Goal: Task Accomplishment & Management: Manage account settings

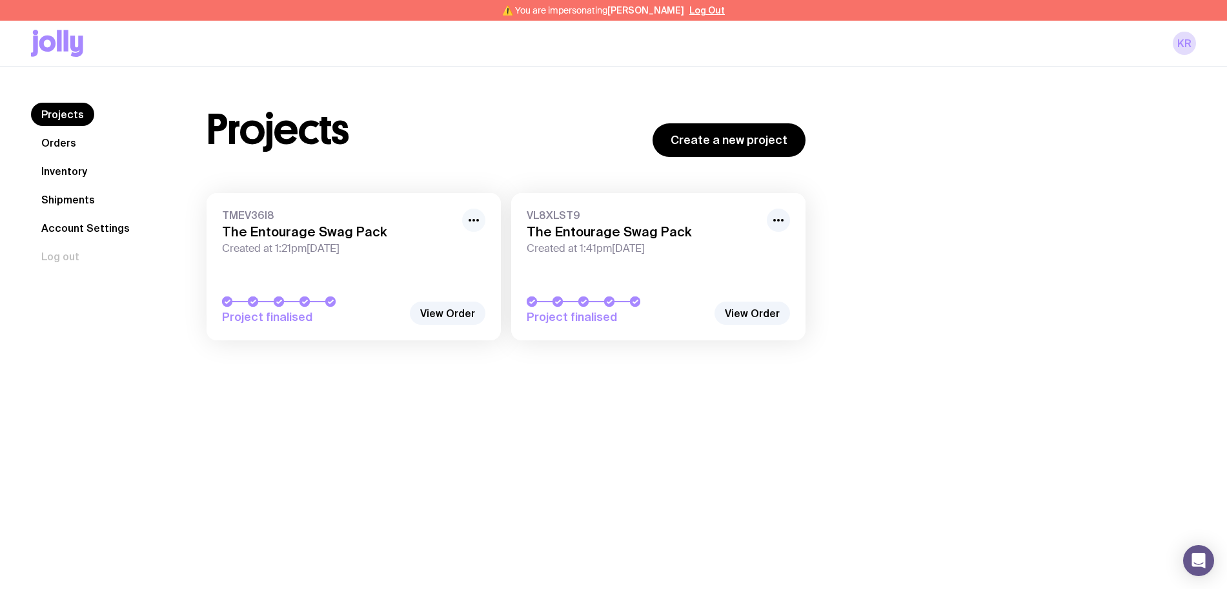
click at [481, 224] on icon "button" at bounding box center [473, 219] width 15 height 15
click at [657, 562] on div "Projects Orders Inventory Shipments Account Settings Log out Projects Orders In…" at bounding box center [613, 360] width 1227 height 589
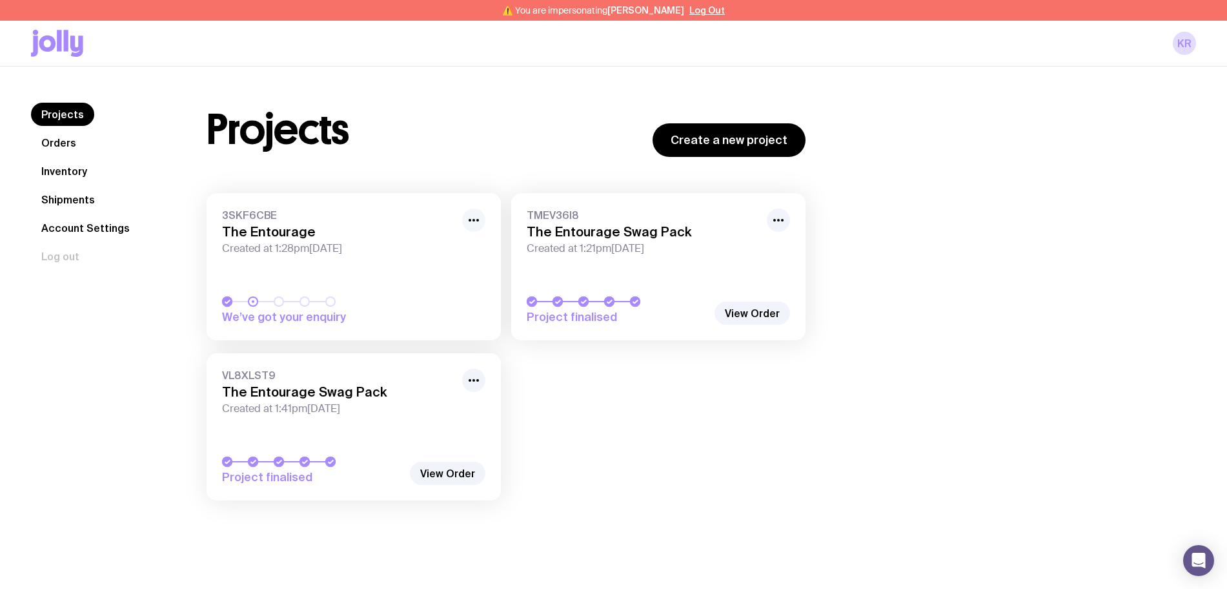
click at [479, 221] on icon "button" at bounding box center [473, 219] width 15 height 15
click at [455, 247] on button "Rename" at bounding box center [444, 248] width 62 height 13
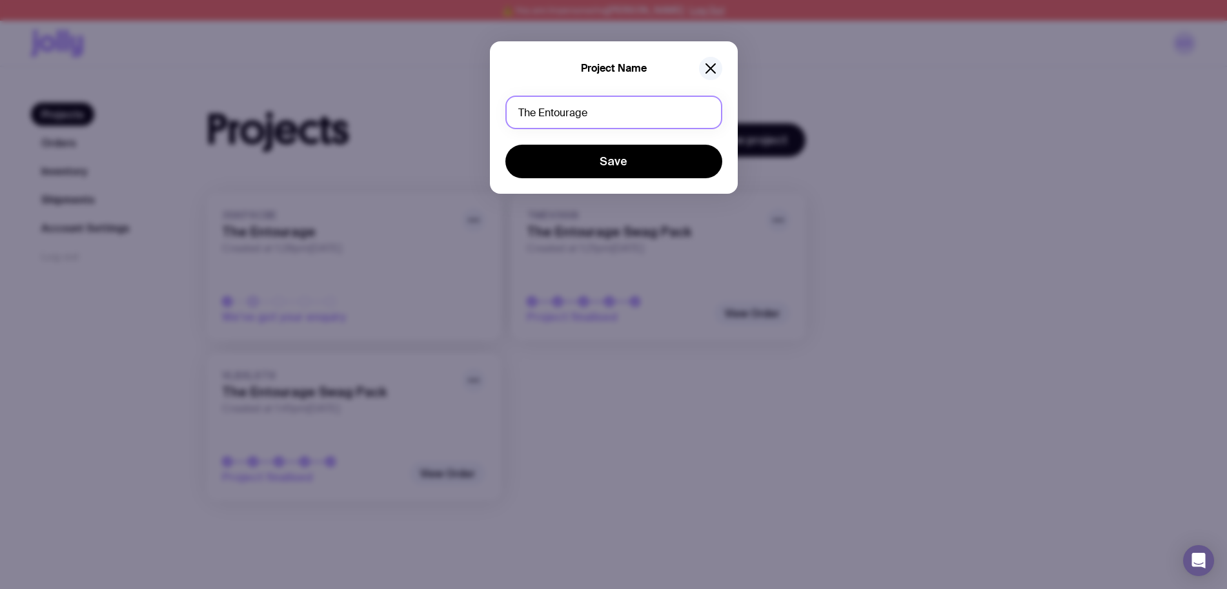
click at [612, 106] on input "The Entourage" at bounding box center [613, 113] width 217 height 34
type input "The Entourage Swag Pack (Re-Order)"
click at [505, 145] on button "Save" at bounding box center [613, 162] width 217 height 34
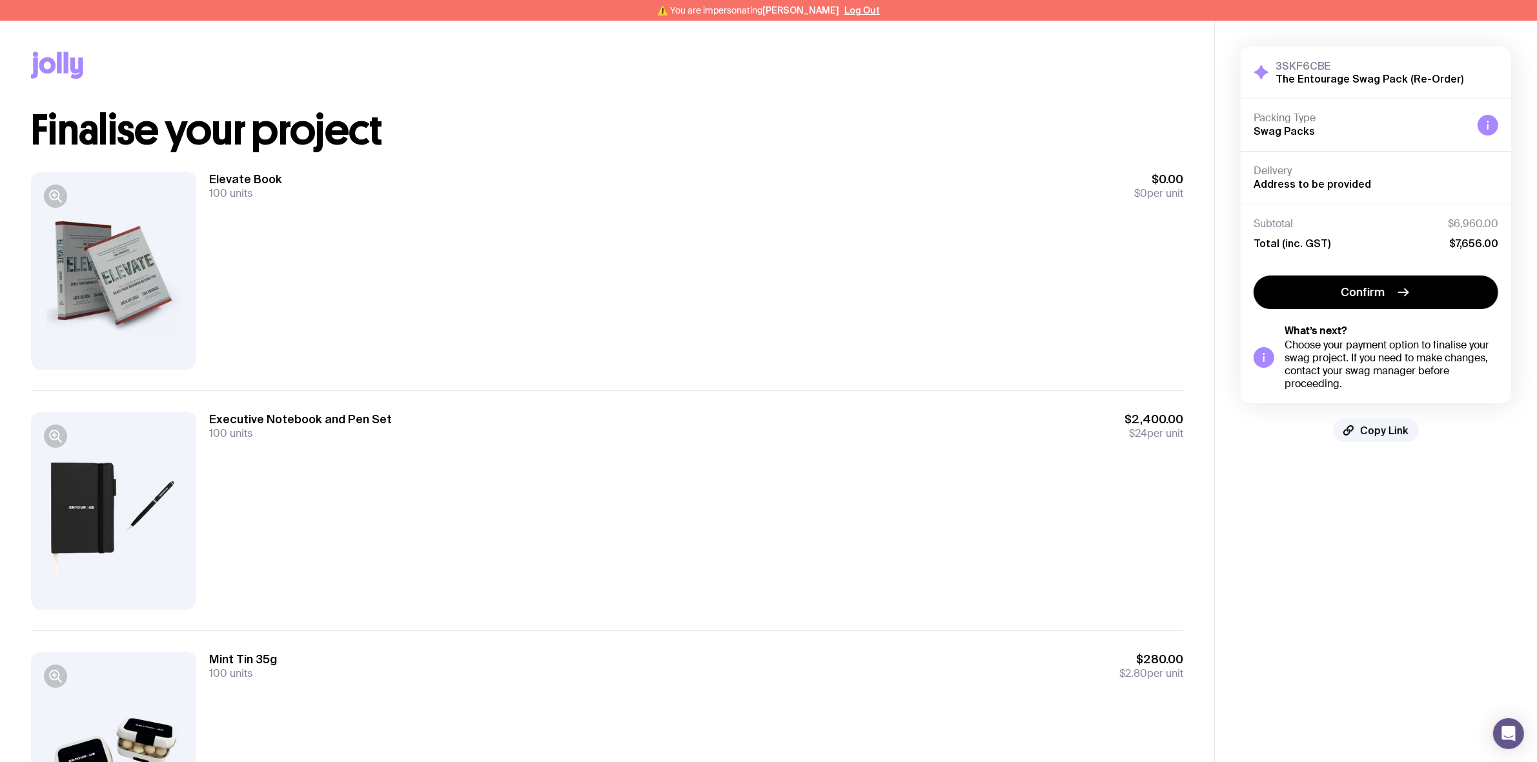
click at [1388, 415] on div "3SKF6CBE The Entourage Swag Pack (Re-Order) Hide Details Packing Type Swag Pack…" at bounding box center [1375, 244] width 270 height 396
click at [1388, 430] on span "Copy Link" at bounding box center [1384, 430] width 48 height 13
drag, startPoint x: 1355, startPoint y: 428, endPoint x: 1340, endPoint y: 431, distance: 15.2
click at [1356, 428] on button "Copy Link" at bounding box center [1376, 430] width 86 height 23
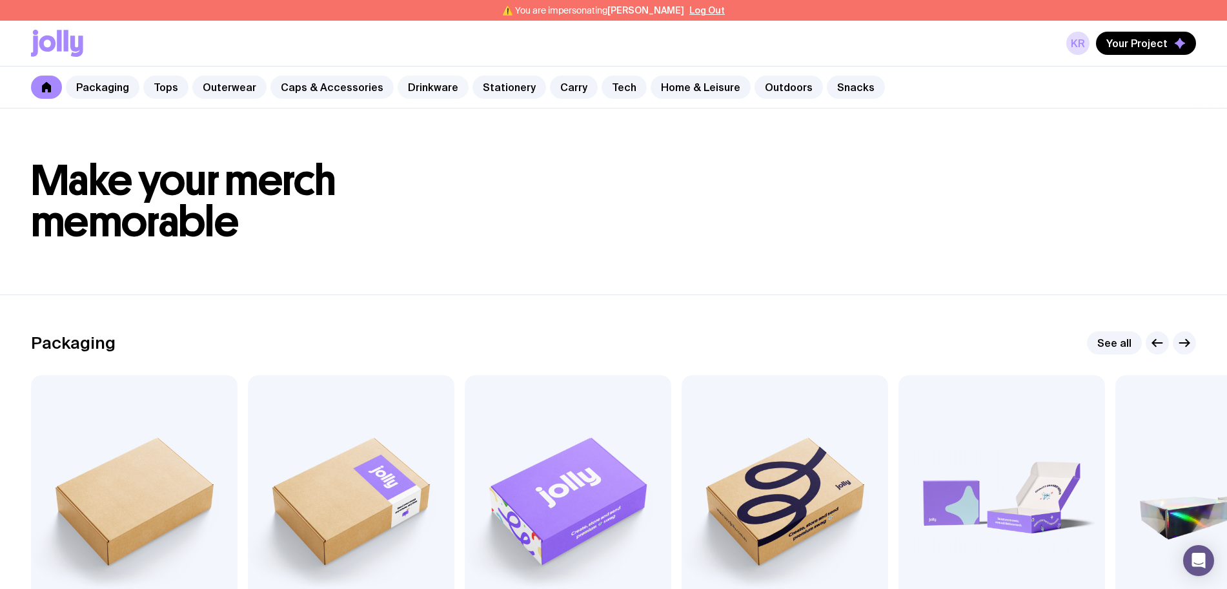
click at [412, 96] on link "Drinkware" at bounding box center [433, 87] width 71 height 23
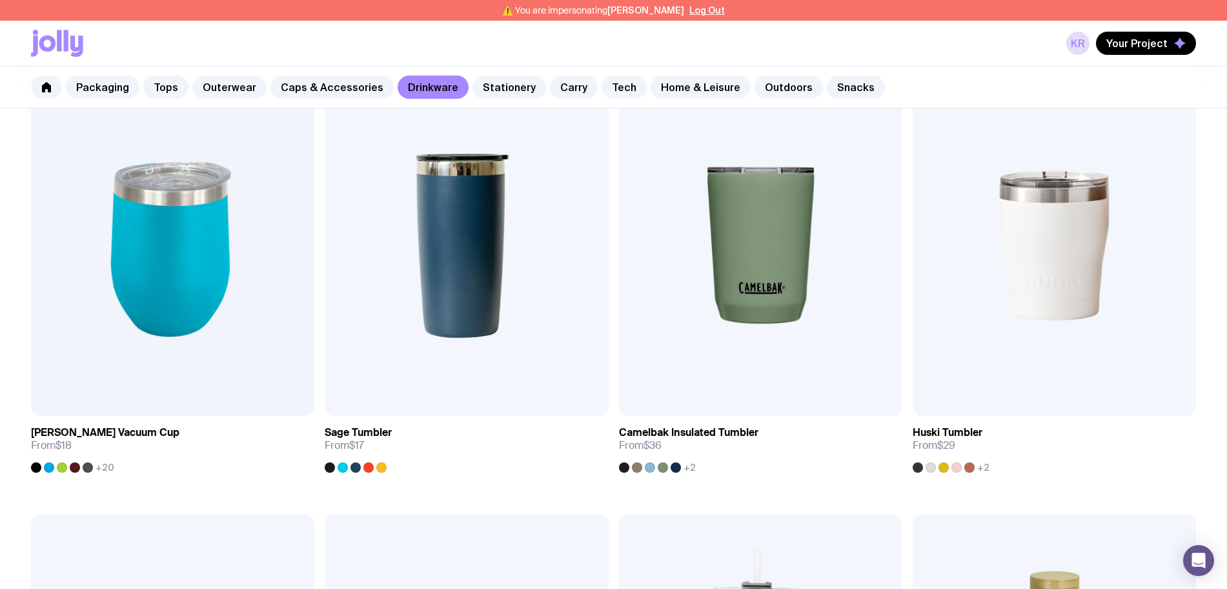
scroll to position [726, 0]
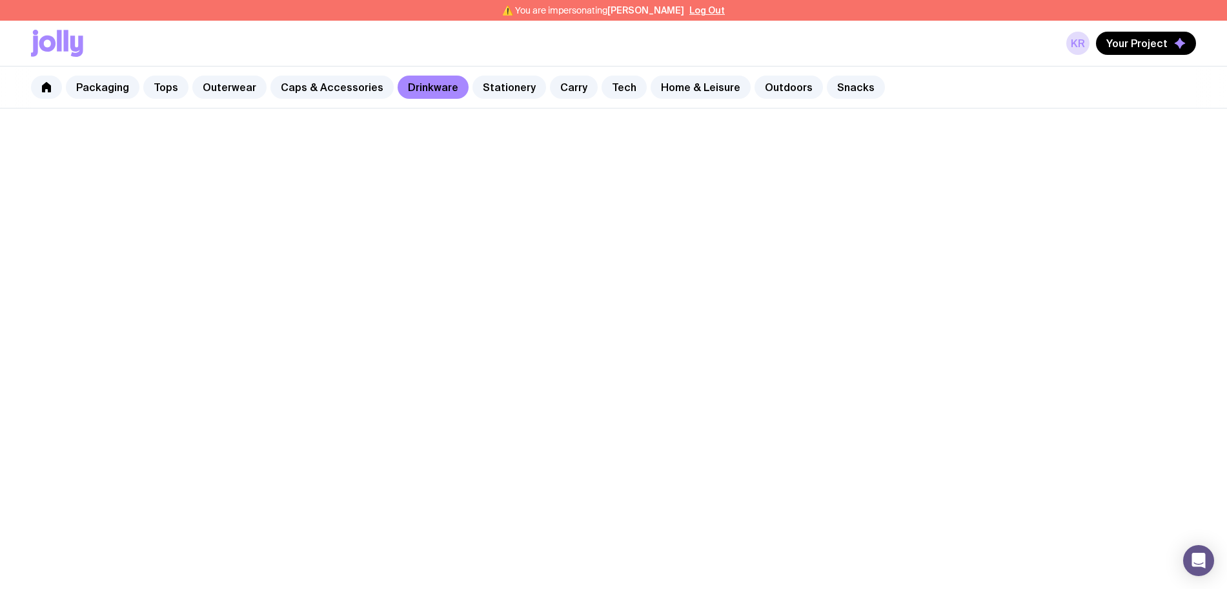
scroll to position [726, 0]
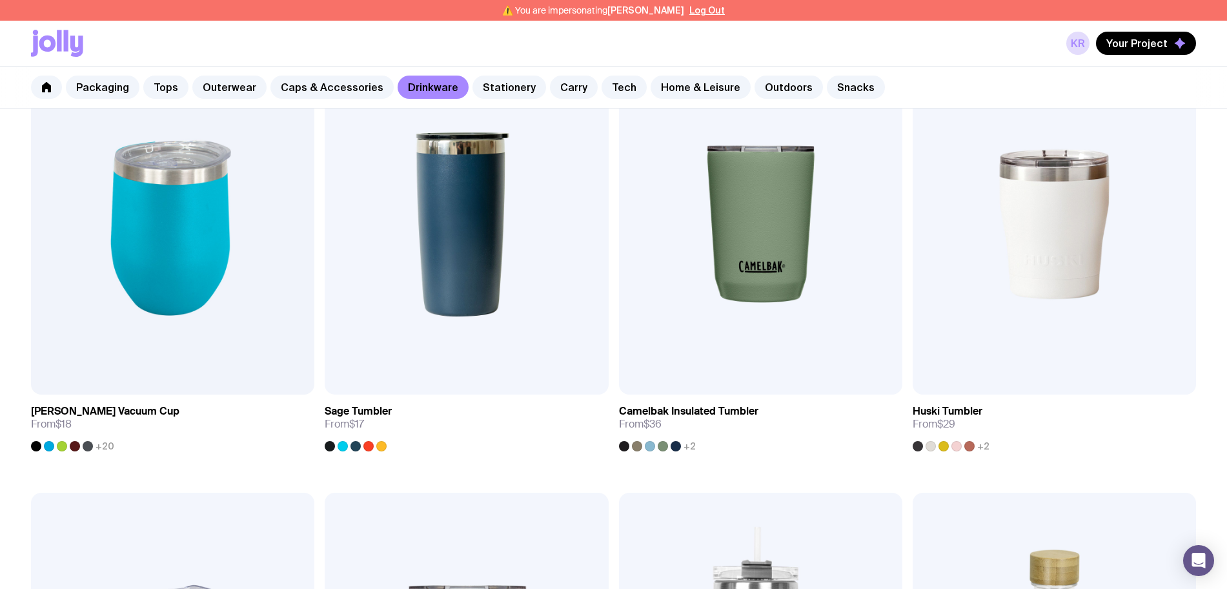
scroll to position [807, 0]
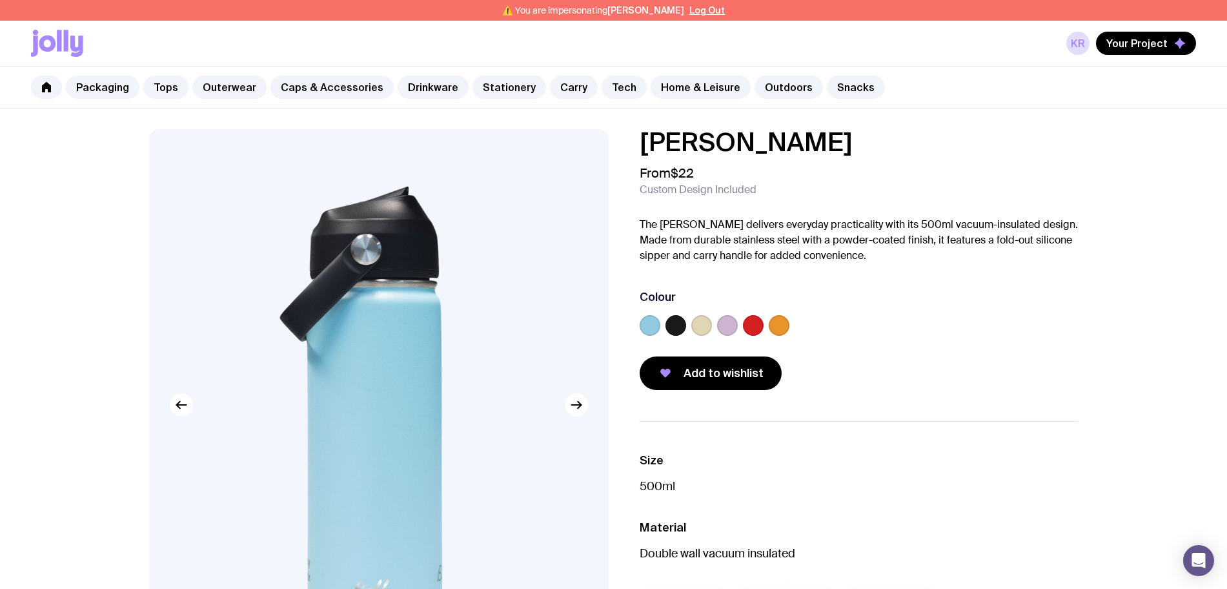
click at [698, 324] on label at bounding box center [701, 325] width 21 height 21
click at [0, 0] on input "radio" at bounding box center [0, 0] width 0 height 0
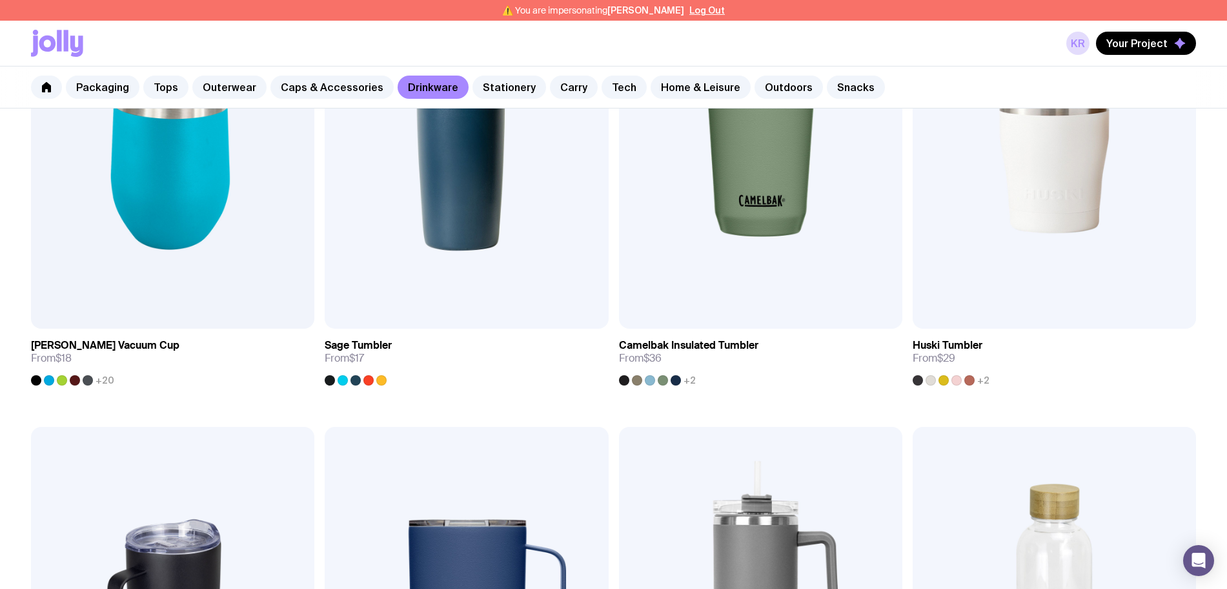
scroll to position [1129, 0]
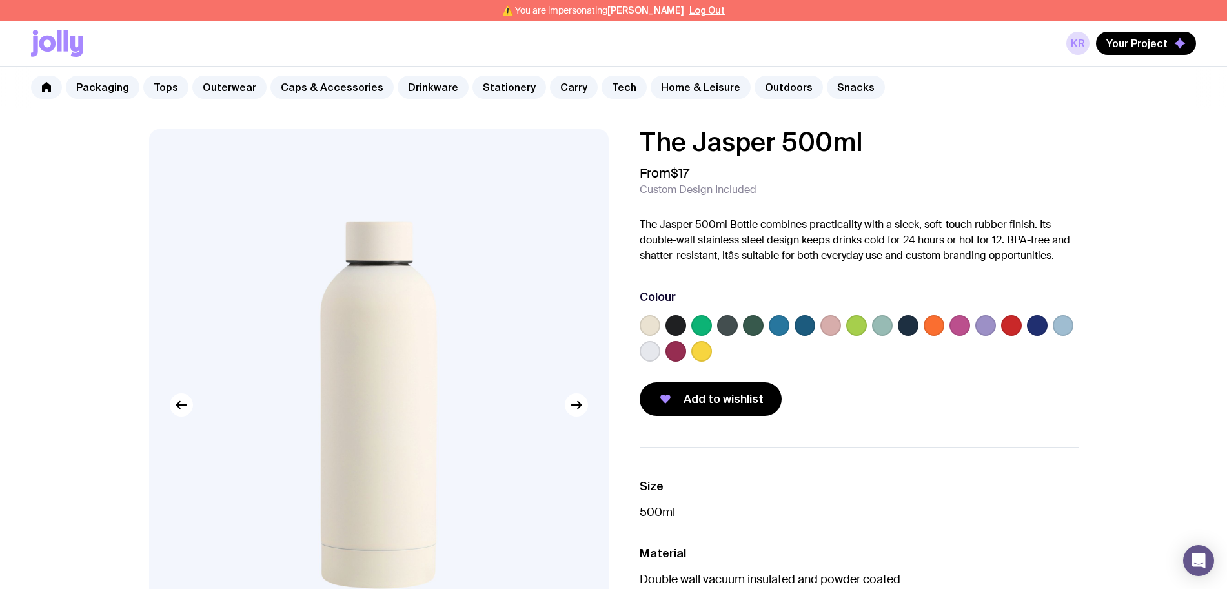
click at [656, 325] on label at bounding box center [650, 325] width 21 height 21
click at [0, 0] on input "radio" at bounding box center [0, 0] width 0 height 0
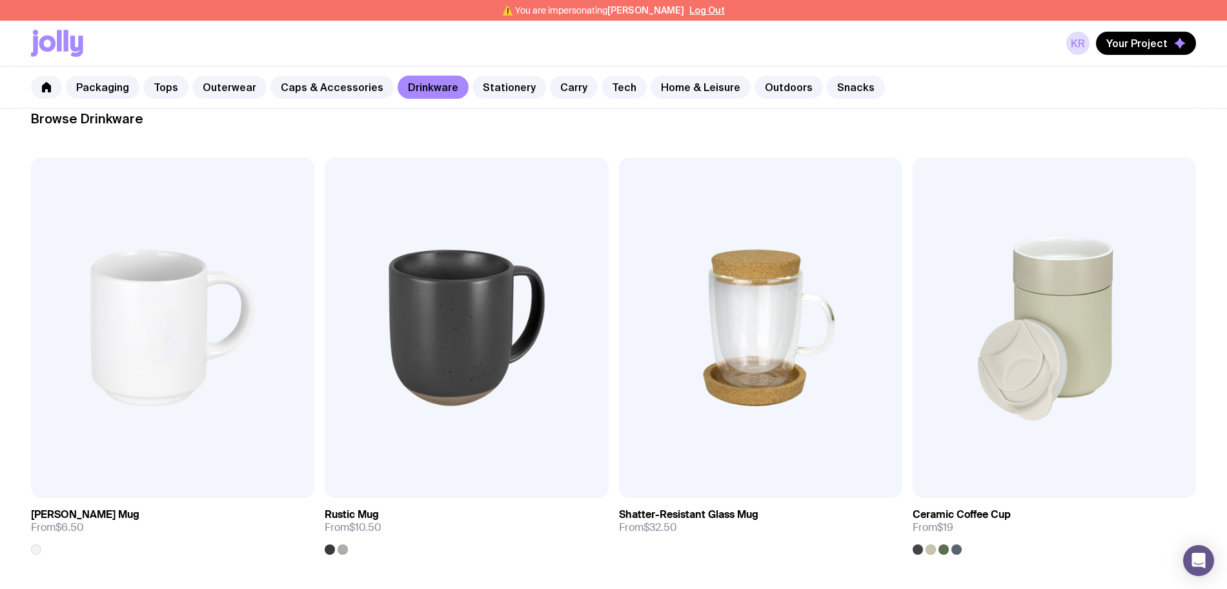
scroll to position [161, 0]
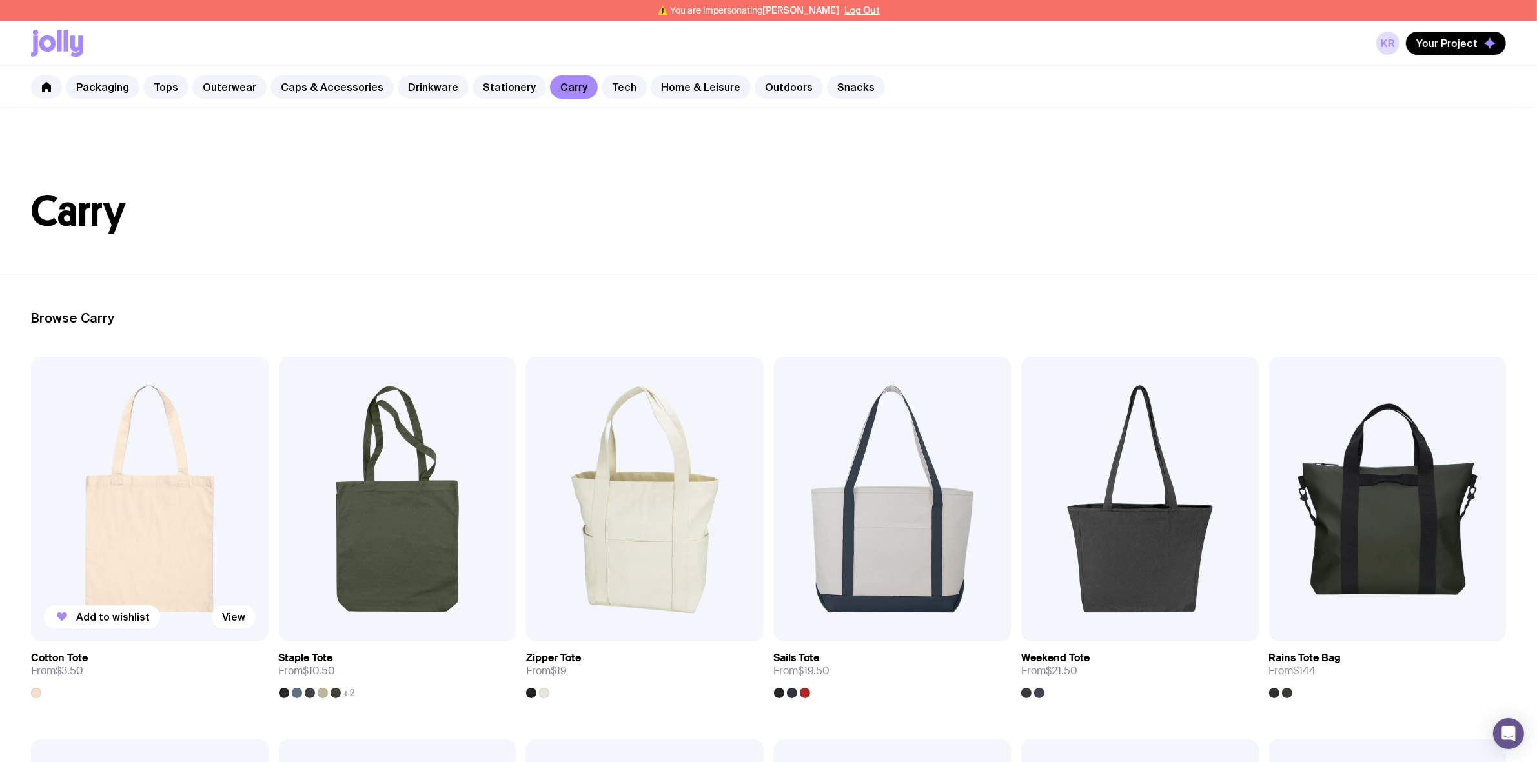
click at [177, 530] on img at bounding box center [149, 499] width 237 height 285
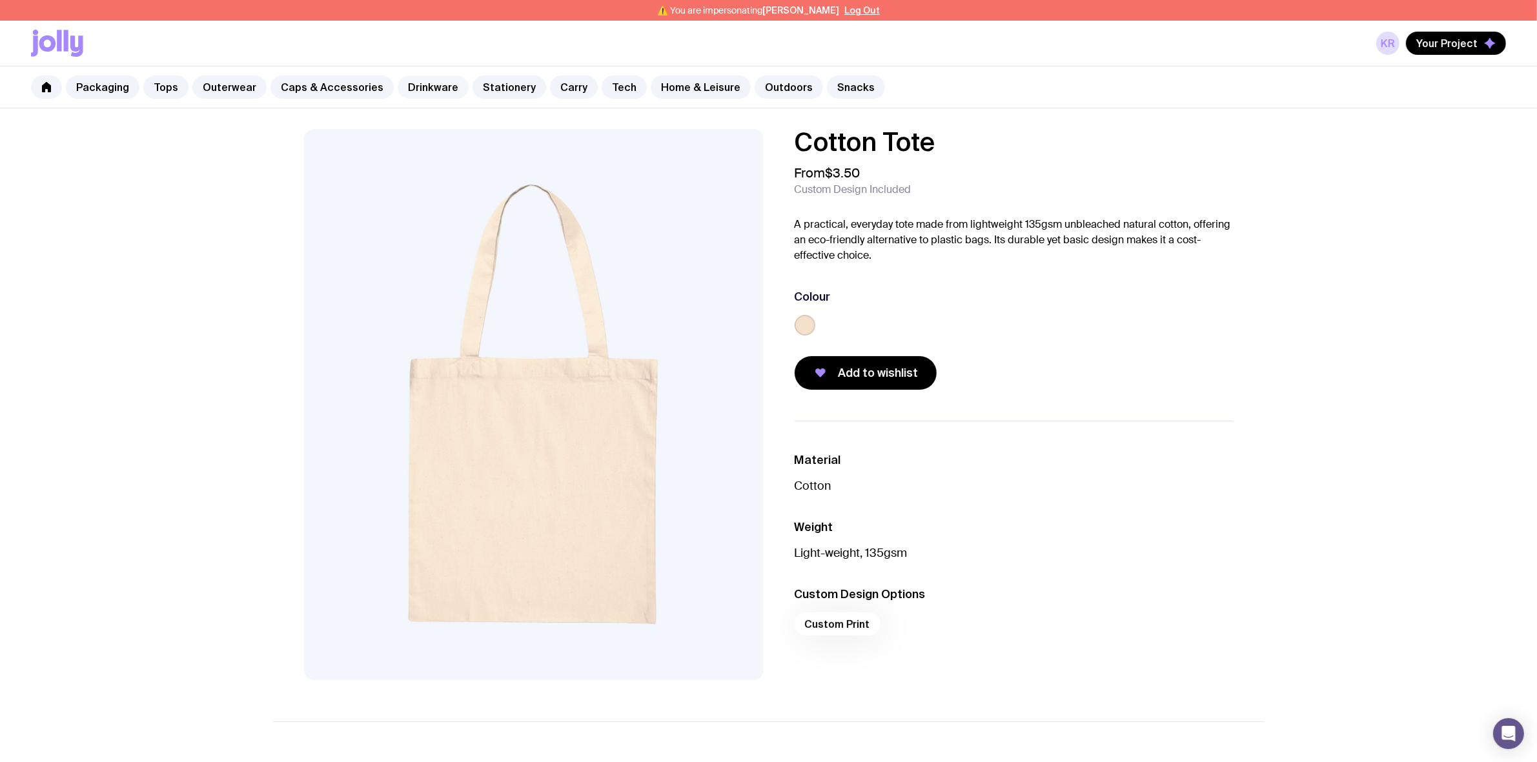
click at [414, 88] on link "Drinkware" at bounding box center [433, 87] width 71 height 23
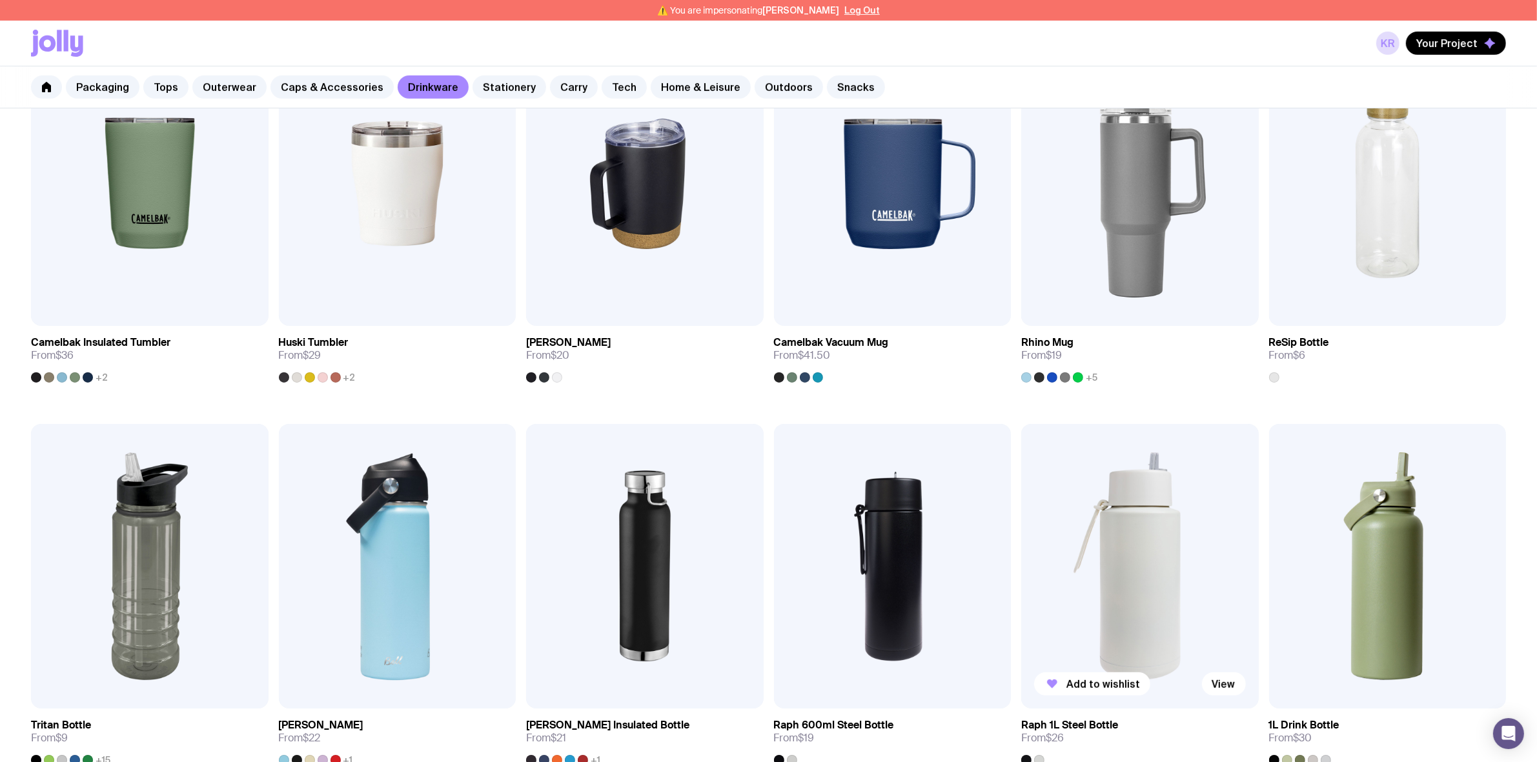
scroll to position [968, 0]
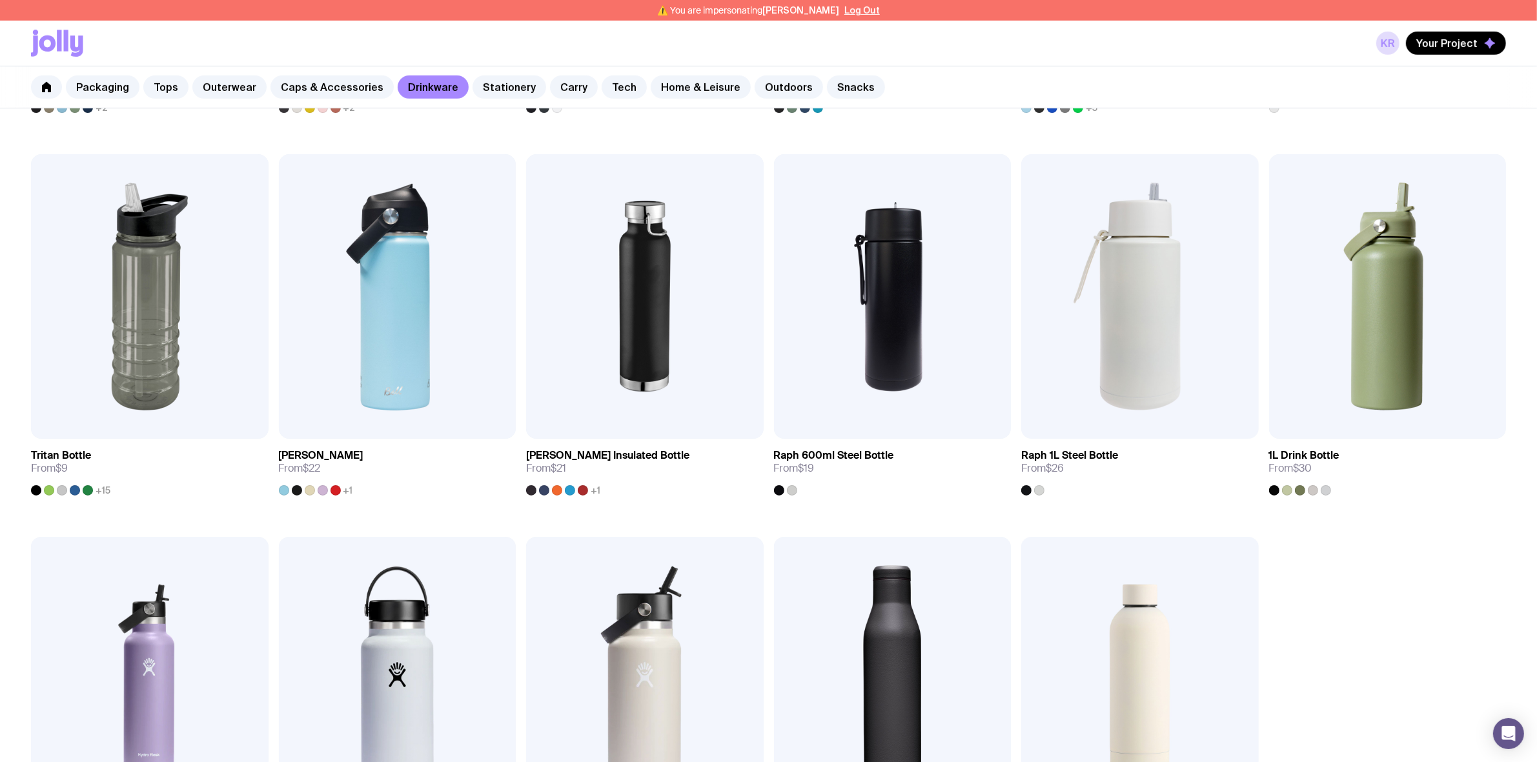
drag, startPoint x: 1124, startPoint y: 631, endPoint x: 1141, endPoint y: 517, distance: 115.5
click at [1126, 631] on img at bounding box center [1139, 679] width 237 height 285
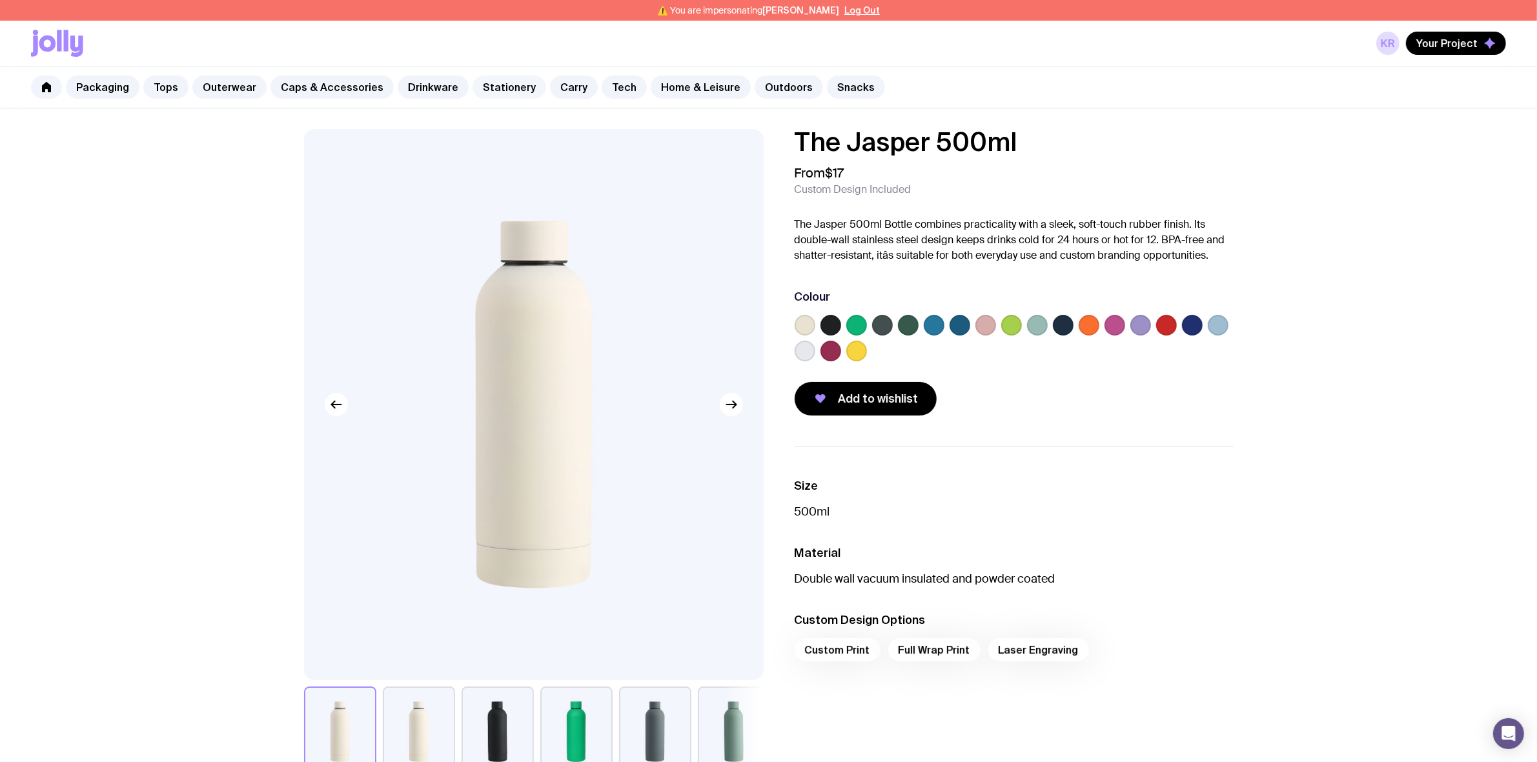
click at [478, 92] on link "Stationery" at bounding box center [509, 87] width 74 height 23
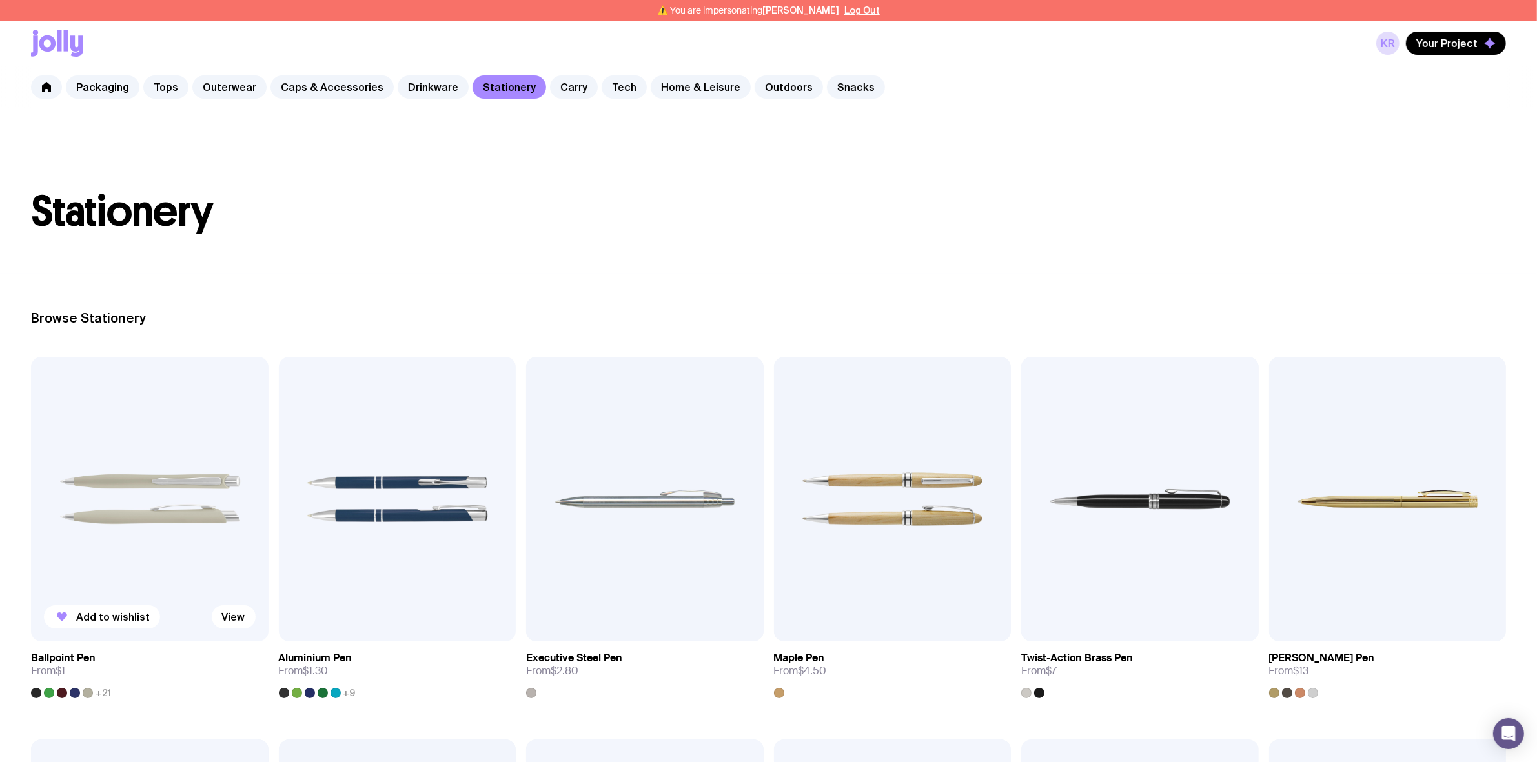
click at [161, 552] on img at bounding box center [149, 499] width 237 height 285
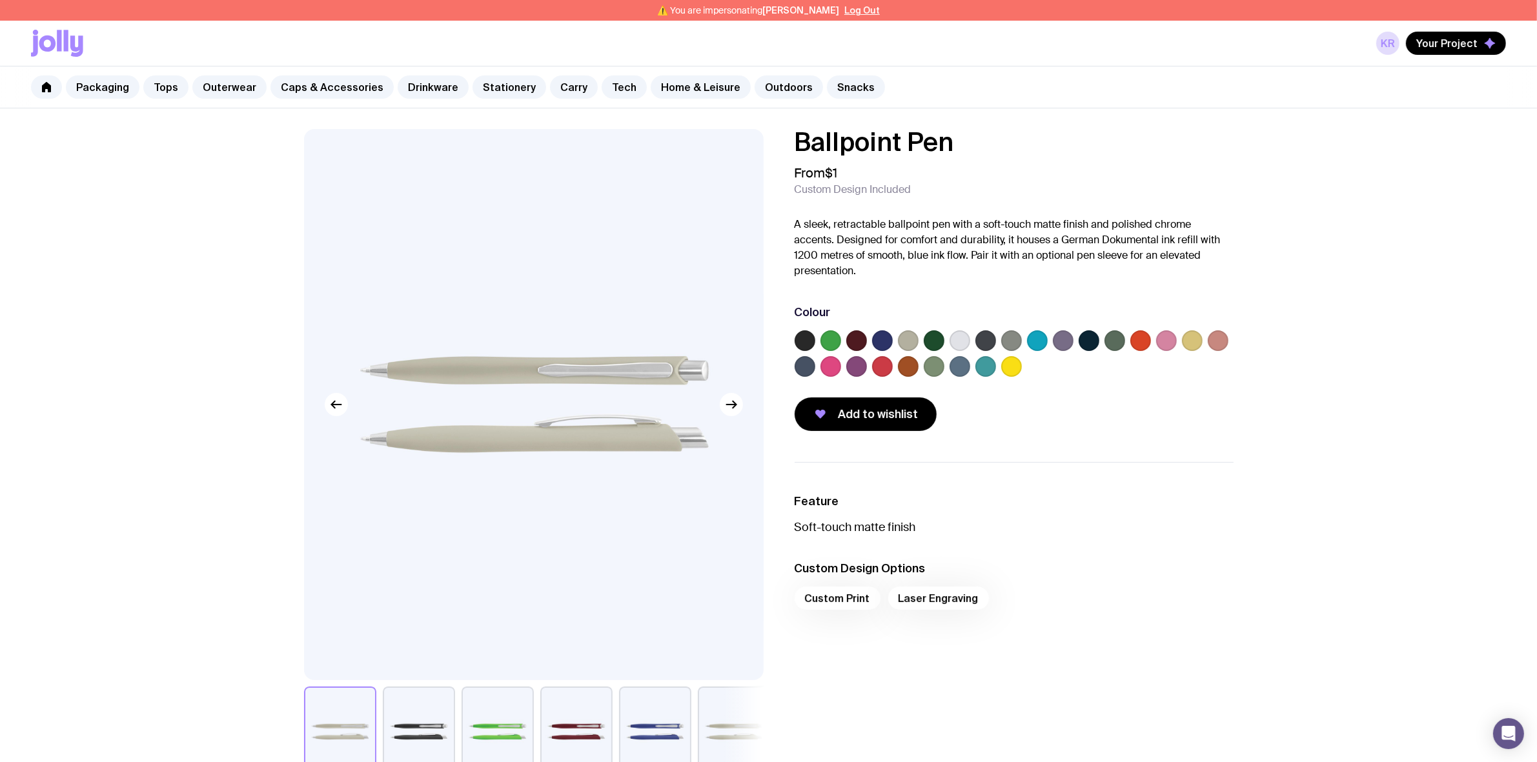
click at [901, 337] on label at bounding box center [908, 340] width 21 height 21
click at [0, 0] on input "radio" at bounding box center [0, 0] width 0 height 0
click at [1289, 35] on div "KR Your Project" at bounding box center [768, 43] width 1475 height 45
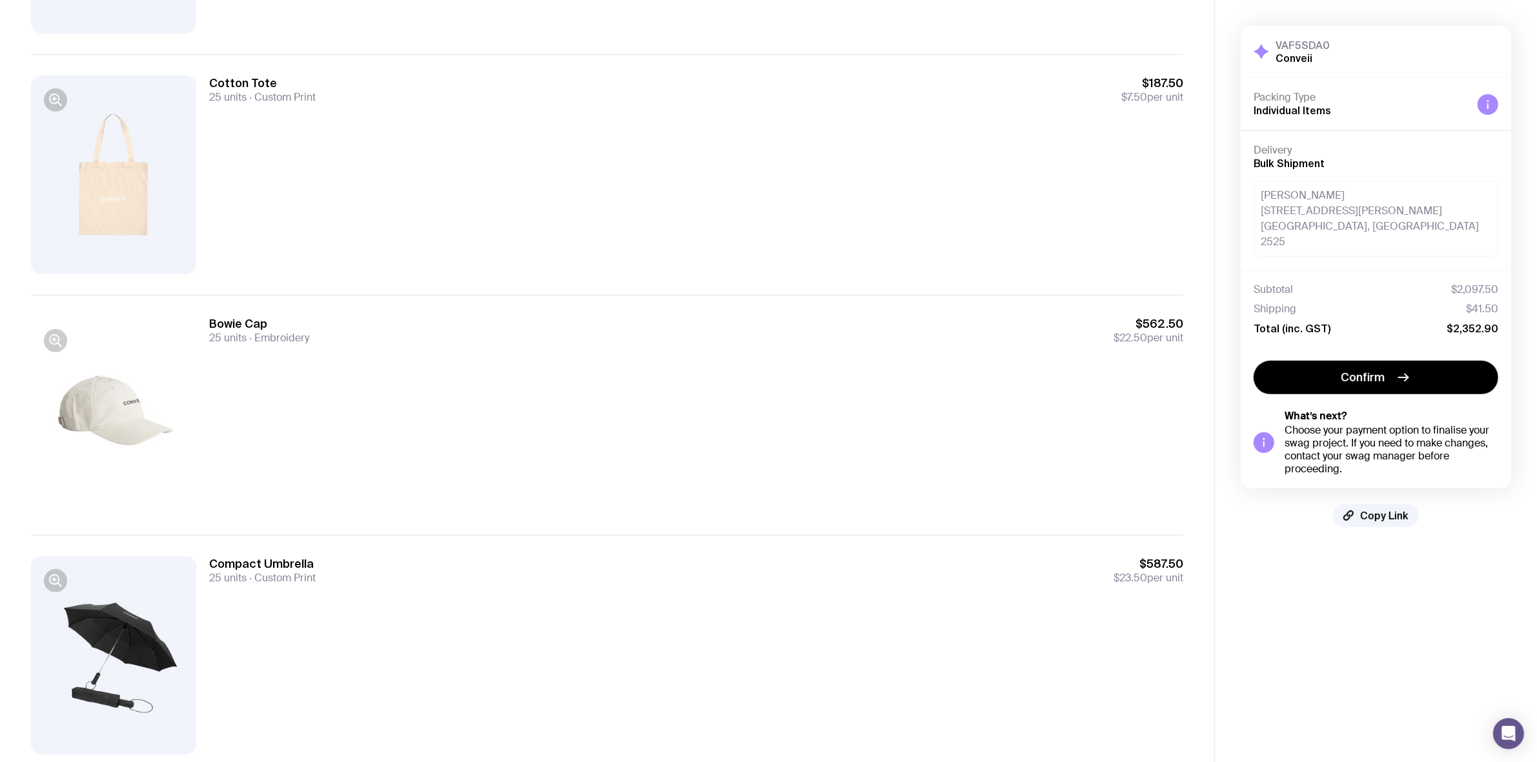
scroll to position [594, 0]
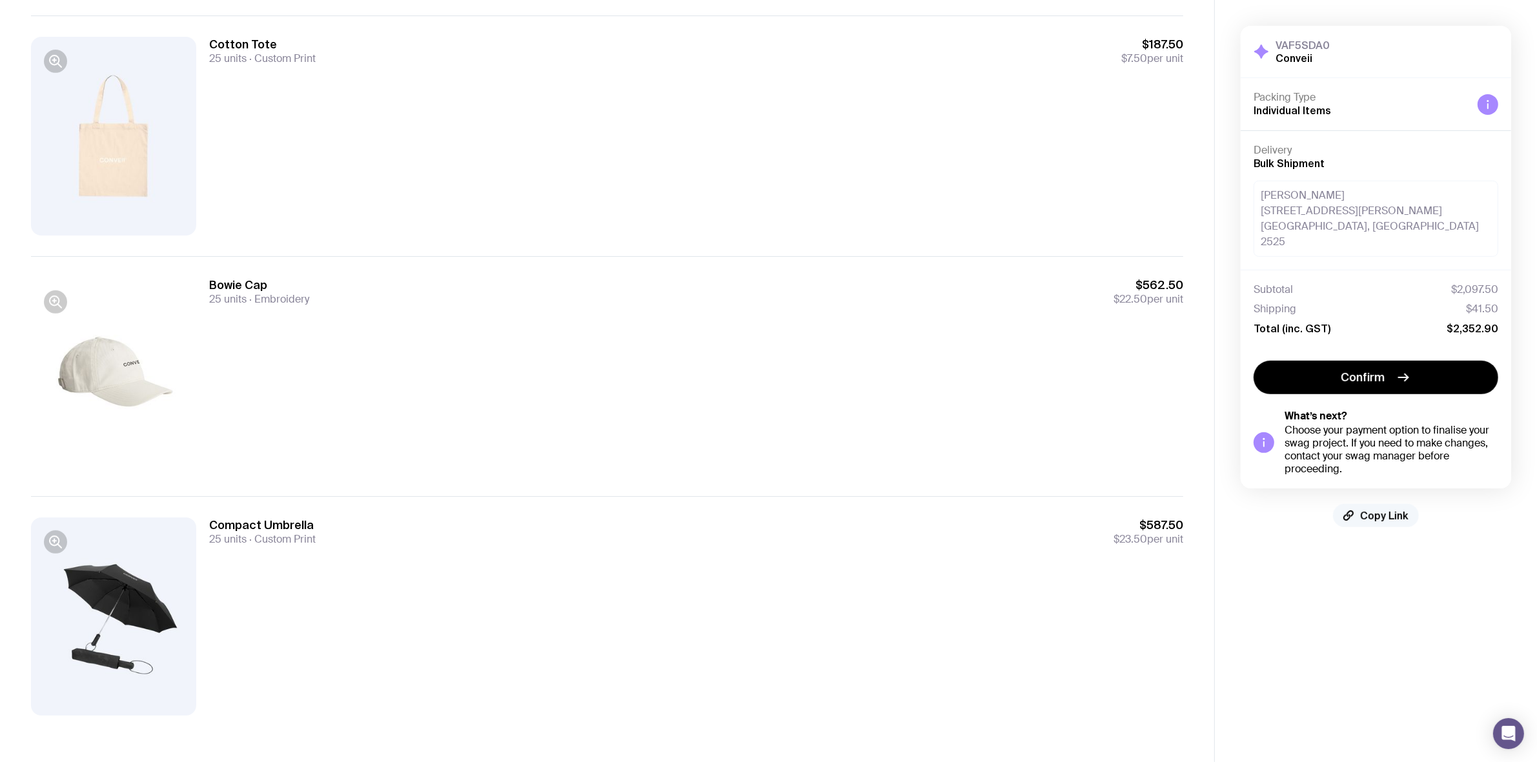
click at [1399, 509] on span "Copy Link" at bounding box center [1384, 515] width 48 height 13
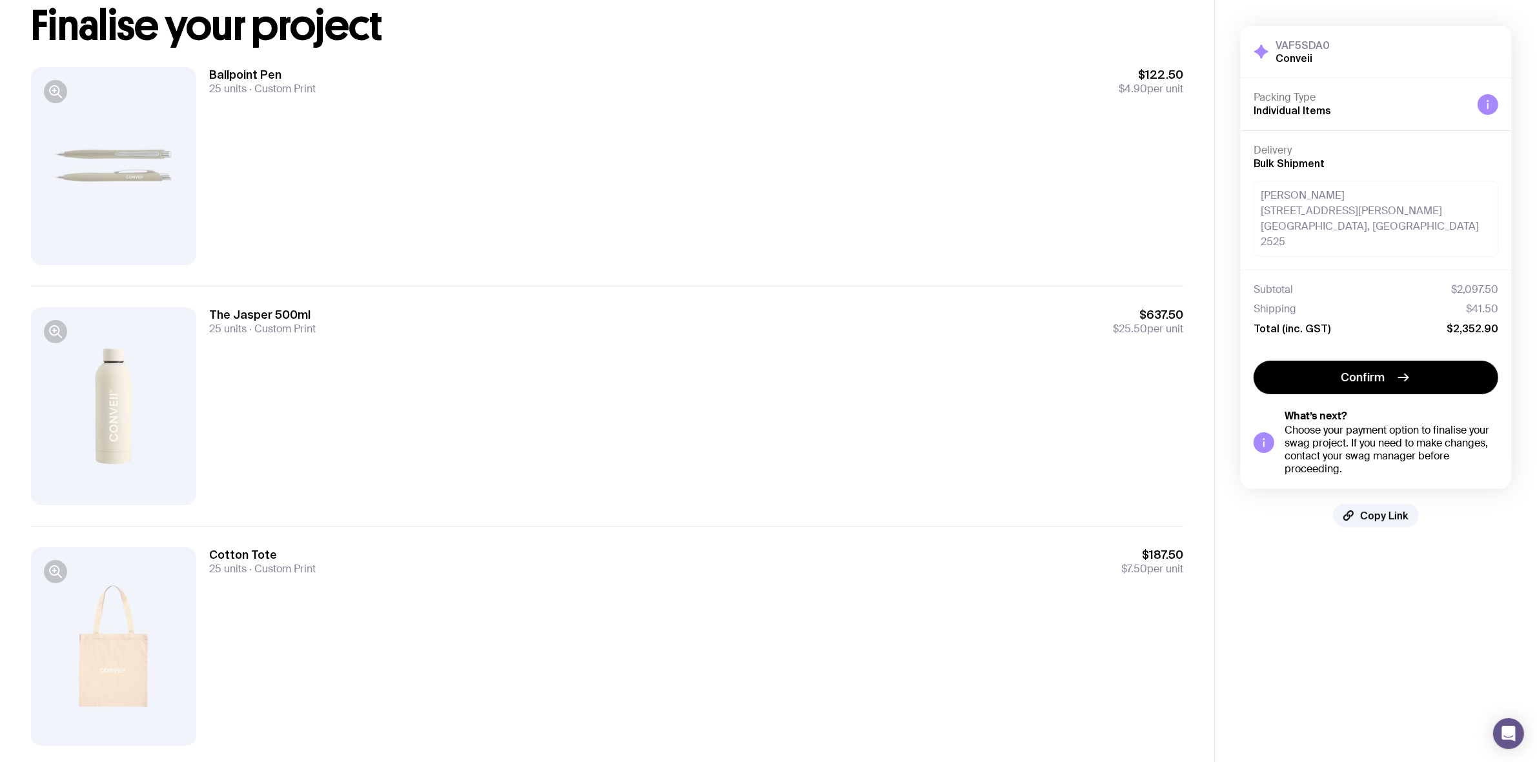
scroll to position [161, 0]
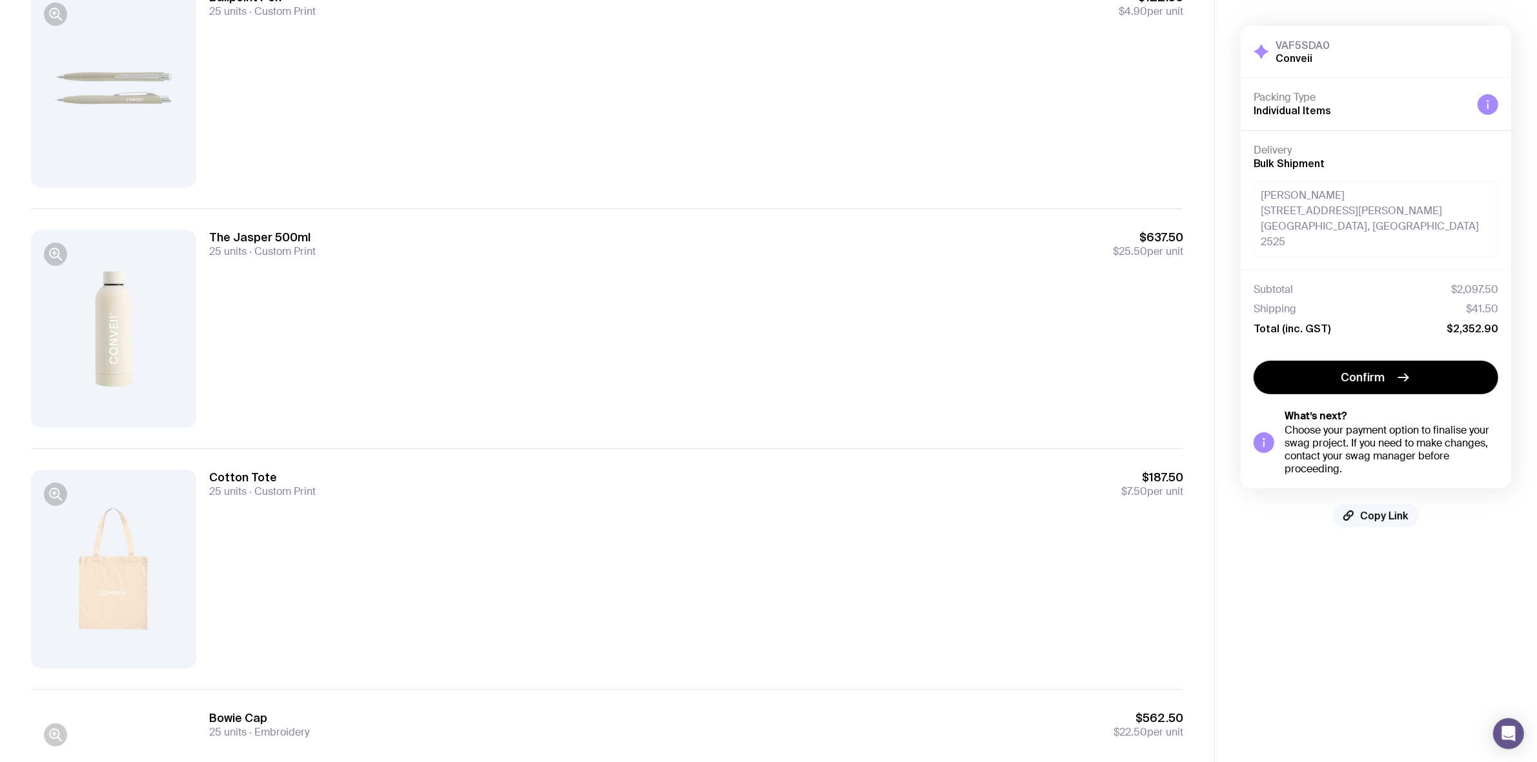
click at [1391, 509] on span "Copy Link" at bounding box center [1384, 515] width 48 height 13
drag, startPoint x: 1501, startPoint y: 278, endPoint x: 1459, endPoint y: 276, distance: 42.0
click at [1459, 276] on div "Subtotal $2,097.50 Shipping $41.50 Total (inc. GST) $2,352.90" at bounding box center [1375, 309] width 270 height 78
click at [1459, 283] on span "$2,097.50" at bounding box center [1474, 289] width 47 height 13
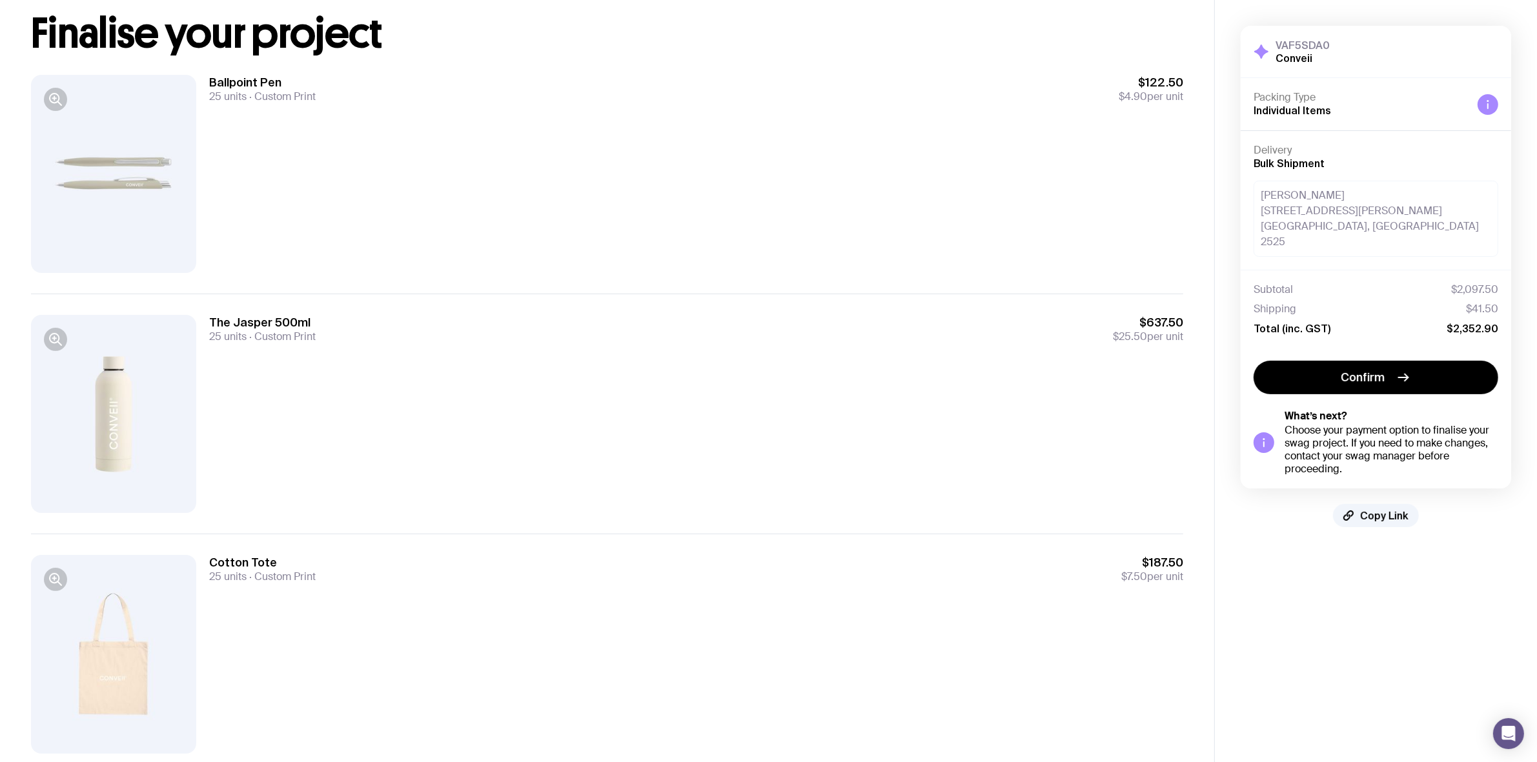
scroll to position [0, 0]
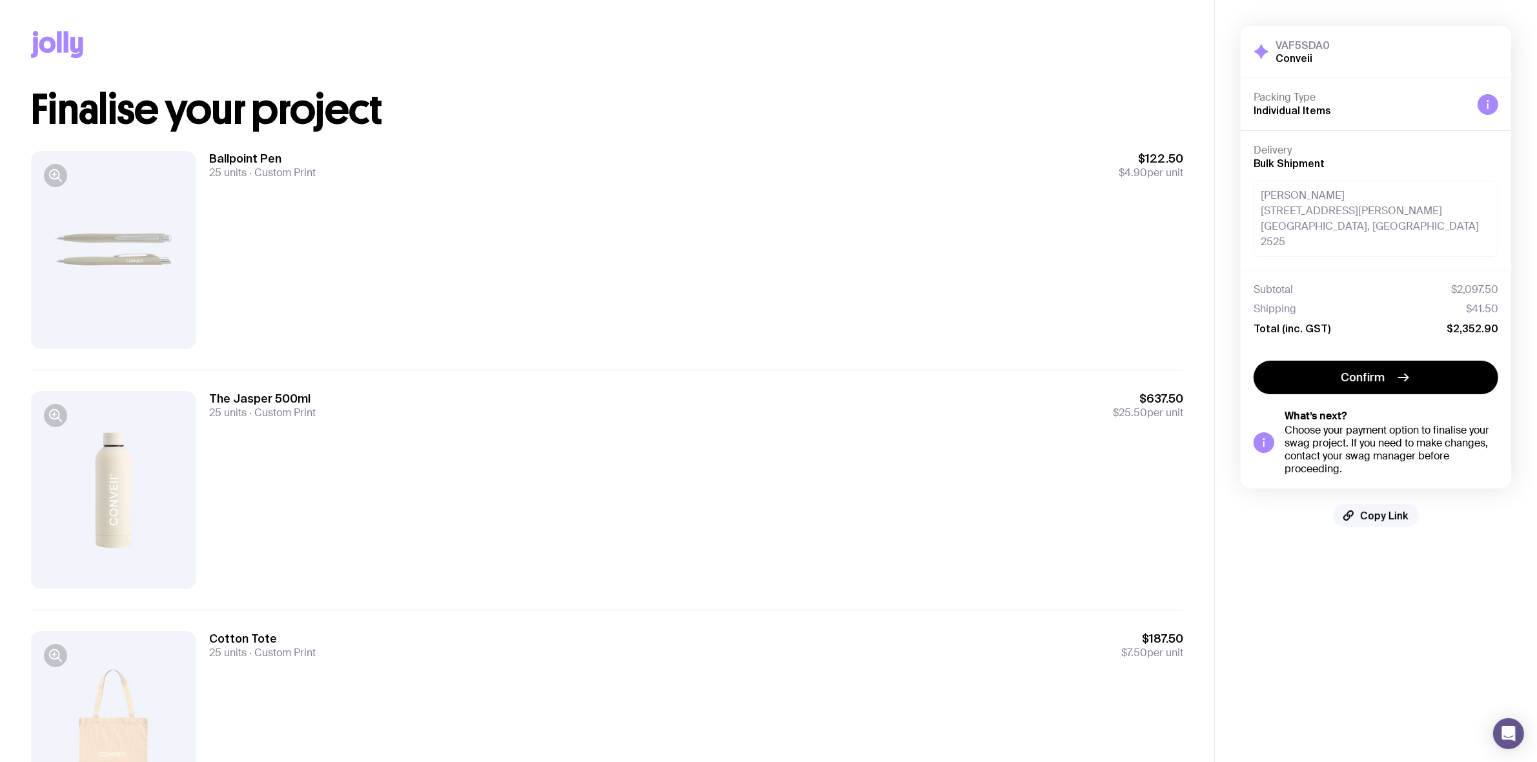
click at [1384, 509] on span "Copy Link" at bounding box center [1384, 515] width 48 height 13
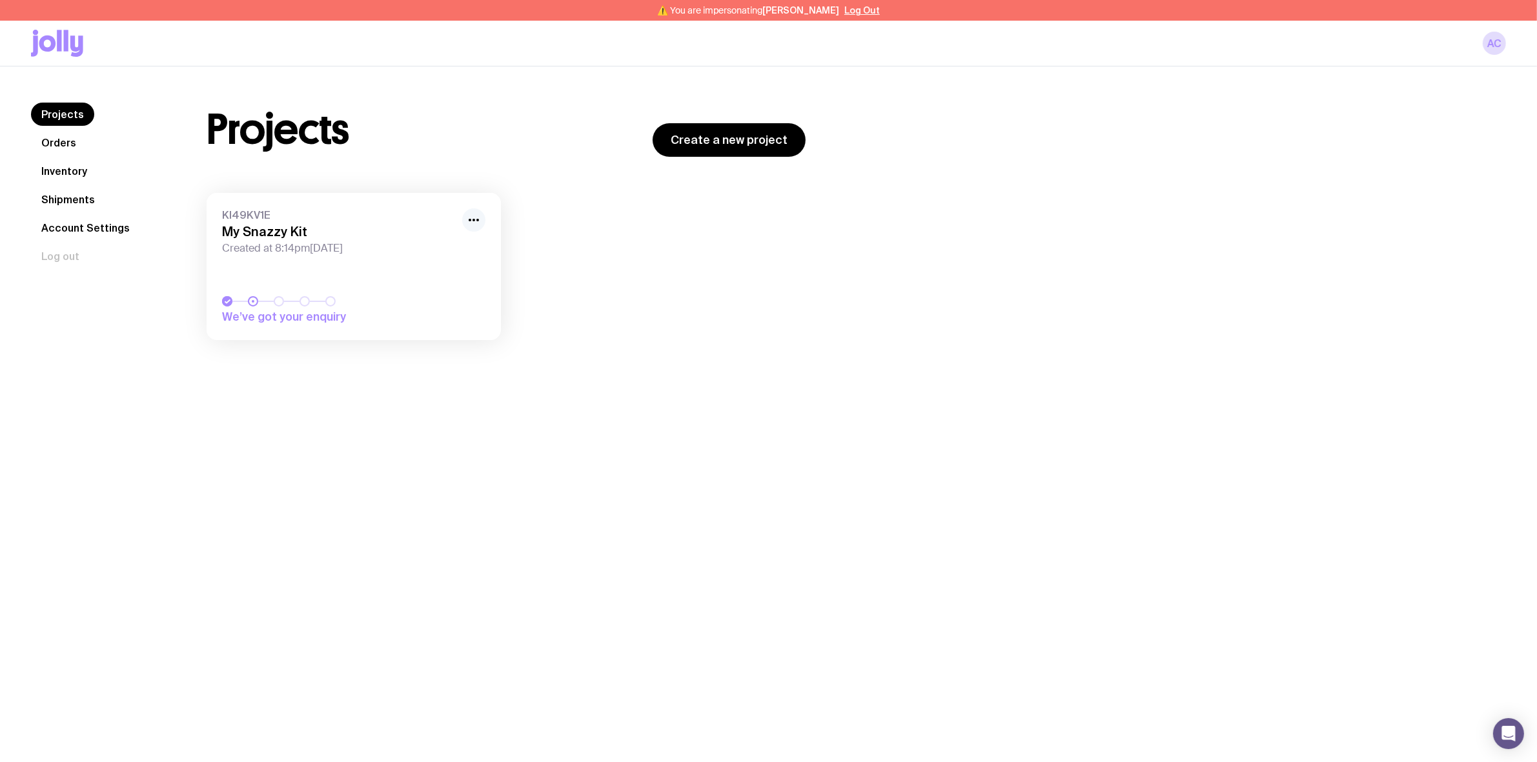
click at [474, 218] on icon "button" at bounding box center [473, 219] width 15 height 15
click at [469, 244] on button "Rename" at bounding box center [444, 248] width 62 height 13
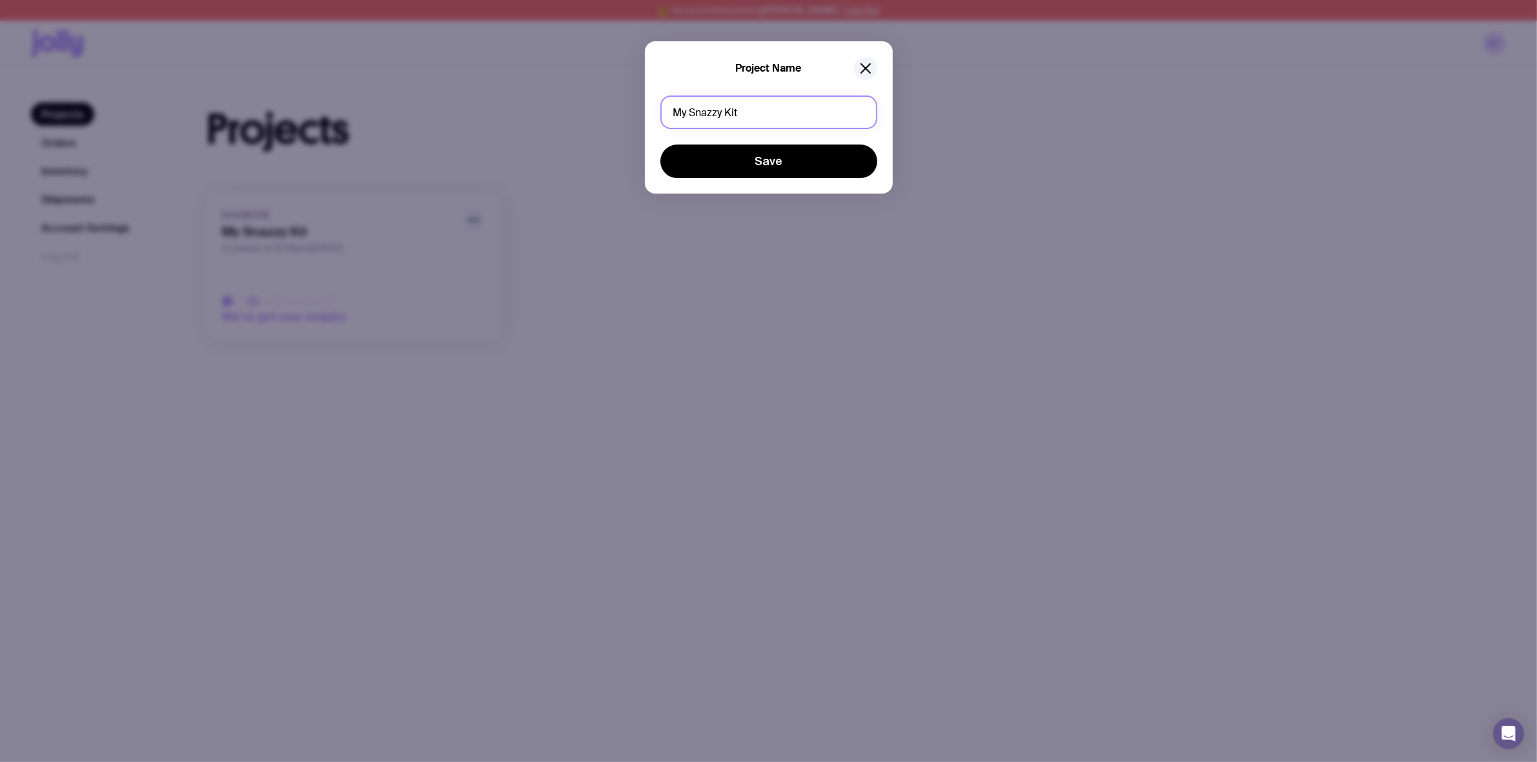
click at [722, 113] on input "My Snazzy Kit" at bounding box center [768, 113] width 217 height 34
type input "Nike Jersey"
click at [660, 145] on button "Save" at bounding box center [768, 162] width 217 height 34
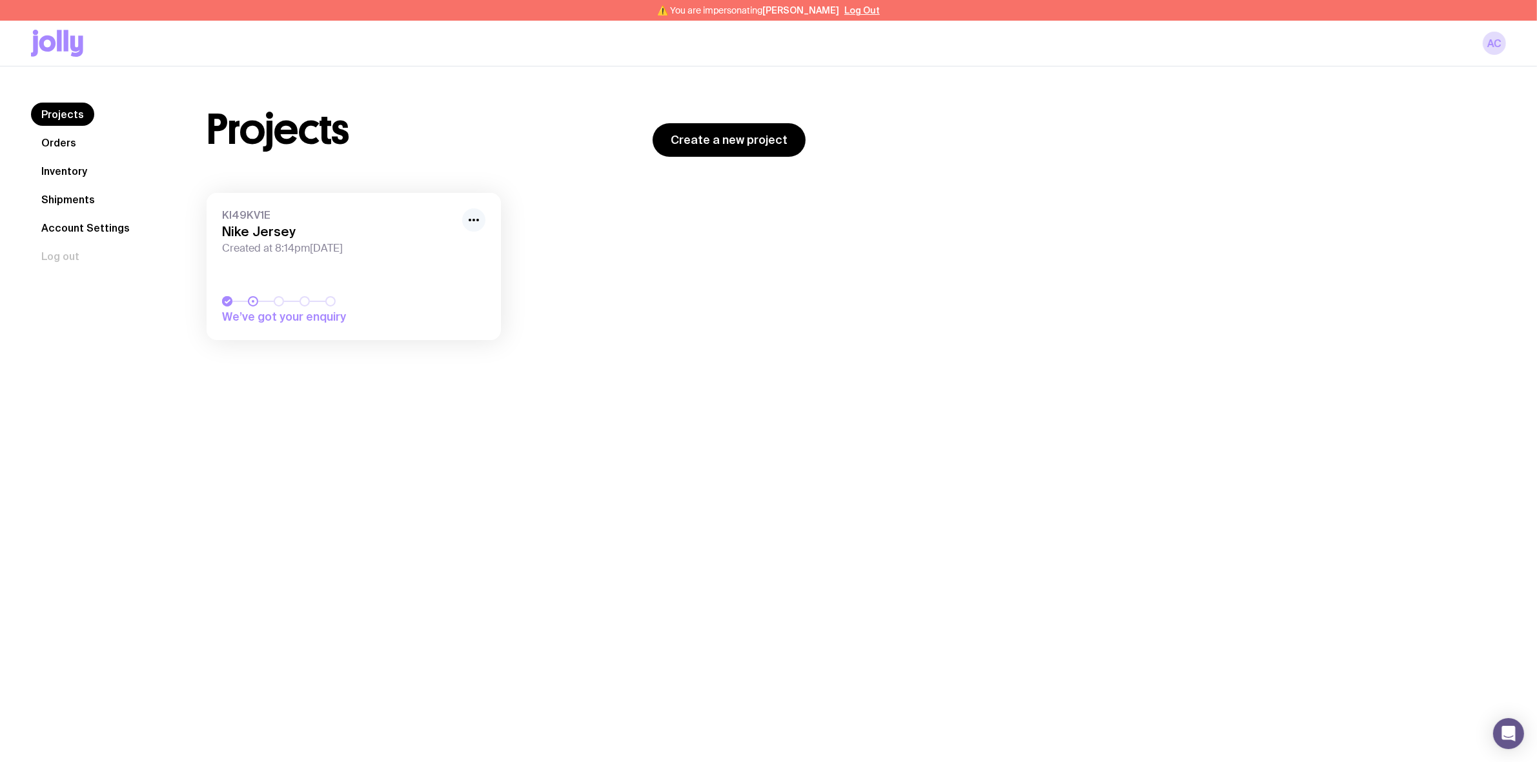
click at [467, 223] on icon "button" at bounding box center [473, 219] width 15 height 15
click at [411, 247] on div "Rename Hide" at bounding box center [444, 258] width 83 height 48
click at [425, 248] on button "Rename" at bounding box center [444, 248] width 62 height 13
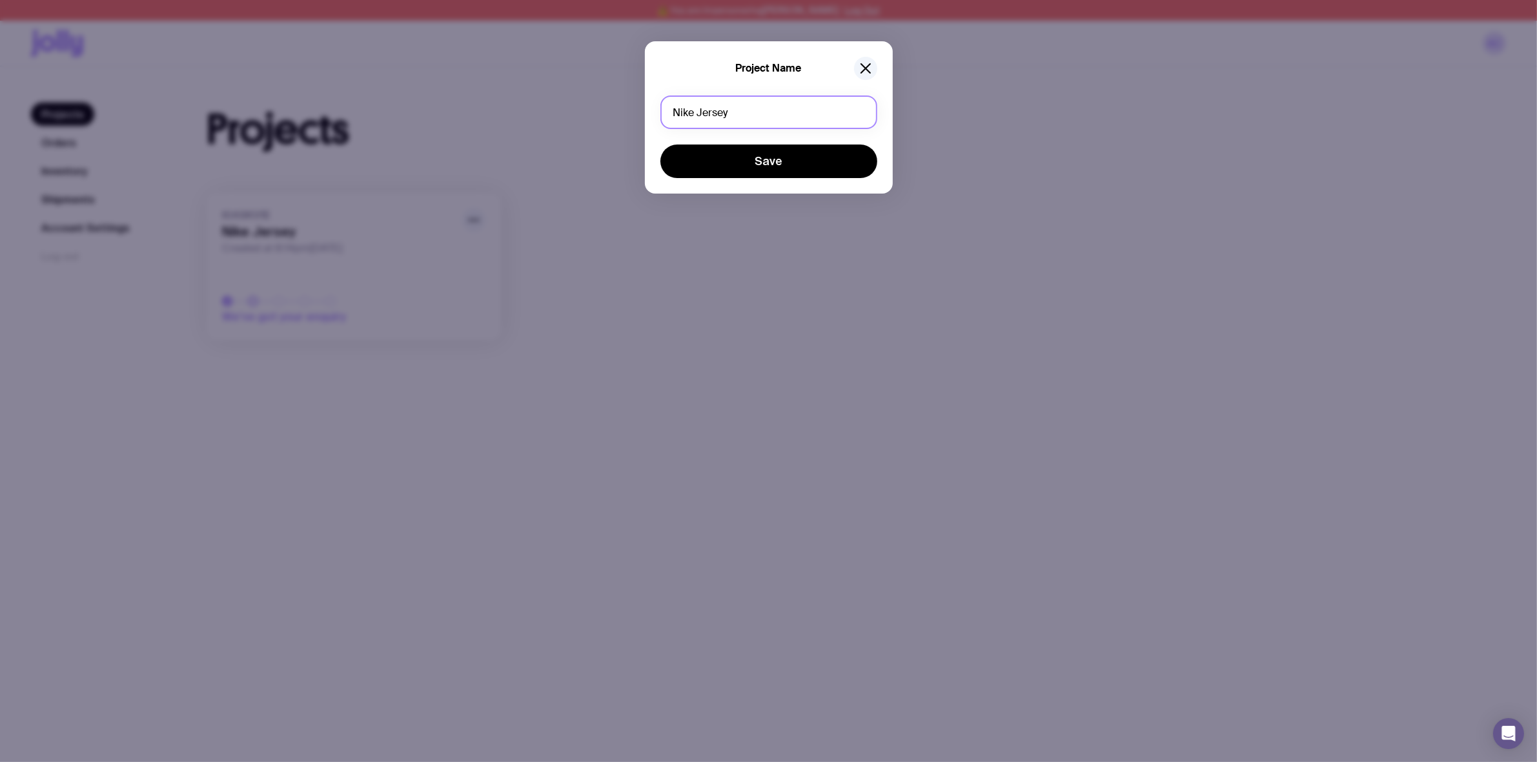
drag, startPoint x: 743, startPoint y: 112, endPoint x: 698, endPoint y: 115, distance: 45.3
click at [698, 115] on input "Nike Jersey" at bounding box center [768, 113] width 217 height 34
type input "Nike Sports Tee"
click at [660, 145] on button "Save" at bounding box center [768, 162] width 217 height 34
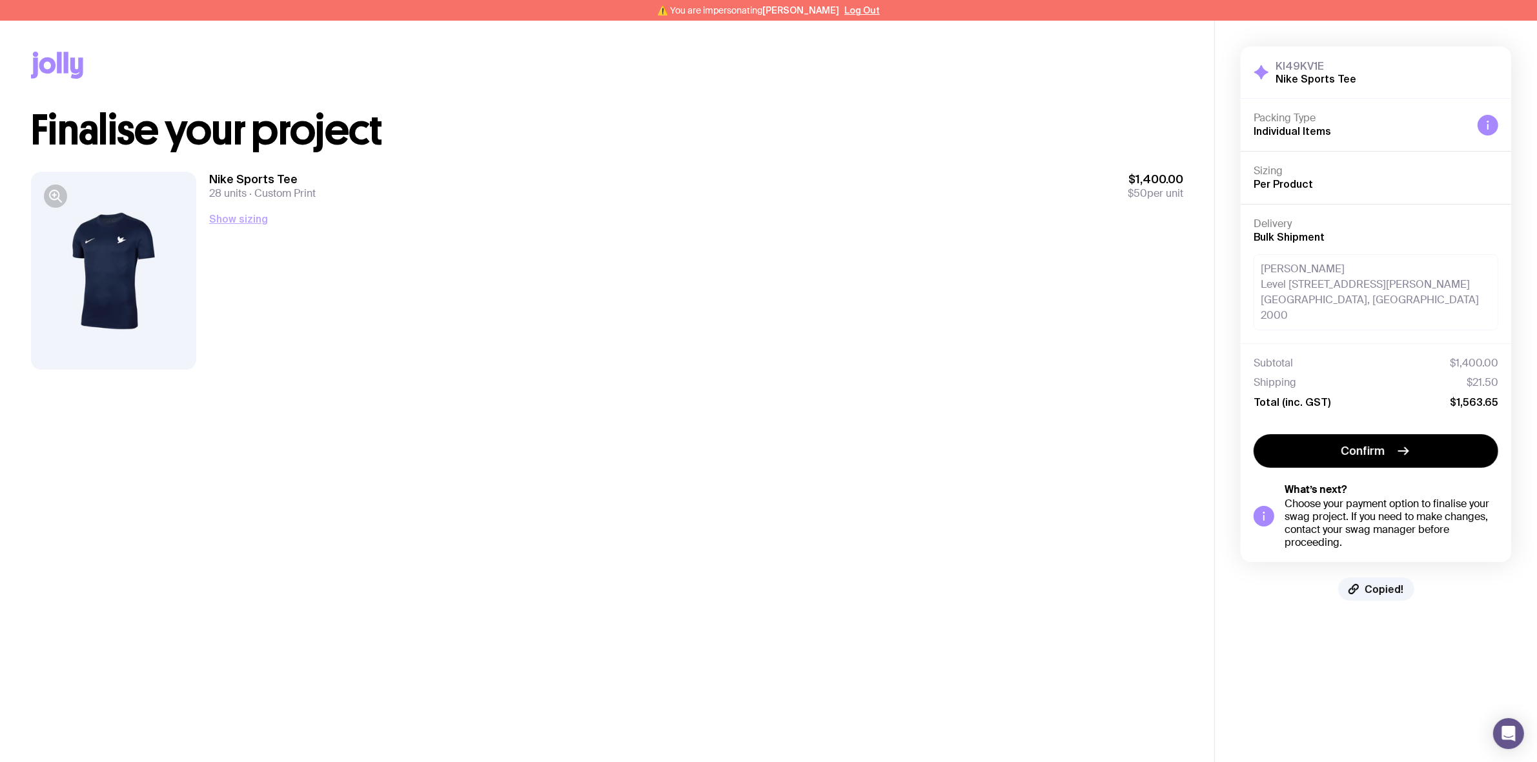
click at [255, 220] on button "Show sizing" at bounding box center [238, 218] width 59 height 15
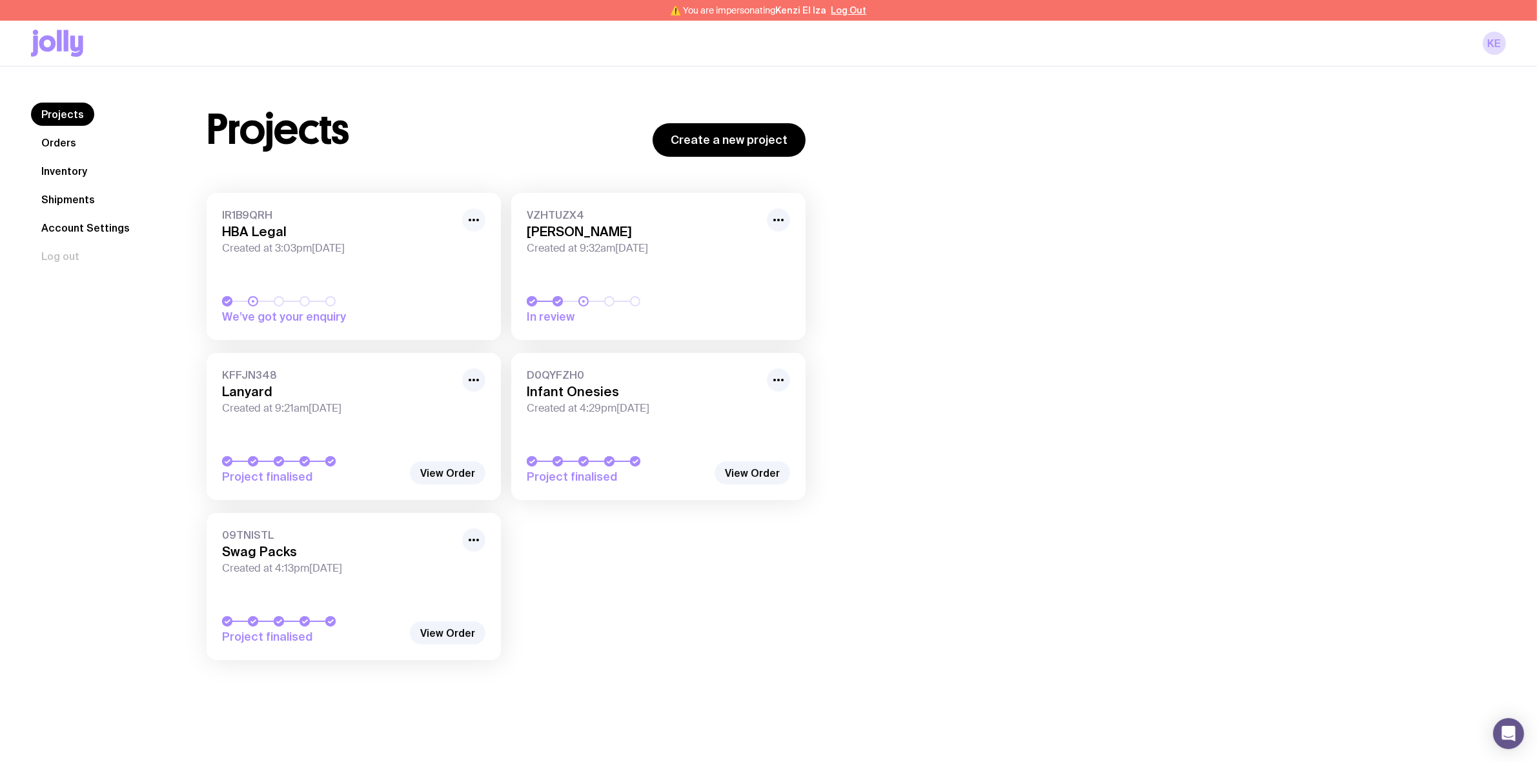
click at [478, 217] on icon "button" at bounding box center [473, 219] width 15 height 15
click at [459, 247] on button "Rename" at bounding box center [444, 248] width 62 height 13
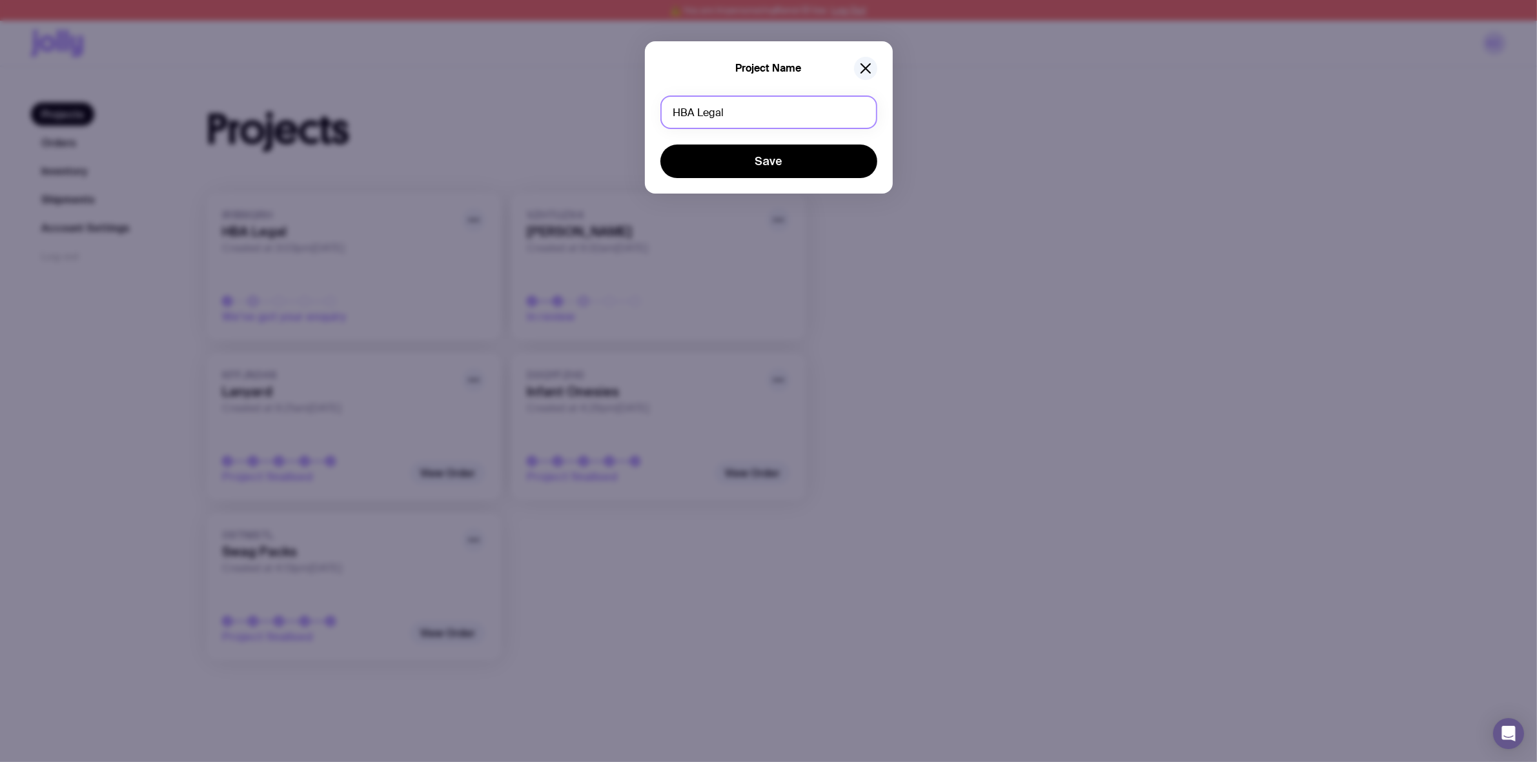
click at [798, 117] on input "HBA Legal" at bounding box center [768, 113] width 217 height 34
type input "T-Shirts"
click at [660, 145] on button "Save" at bounding box center [768, 162] width 217 height 34
